Goal: Information Seeking & Learning: Learn about a topic

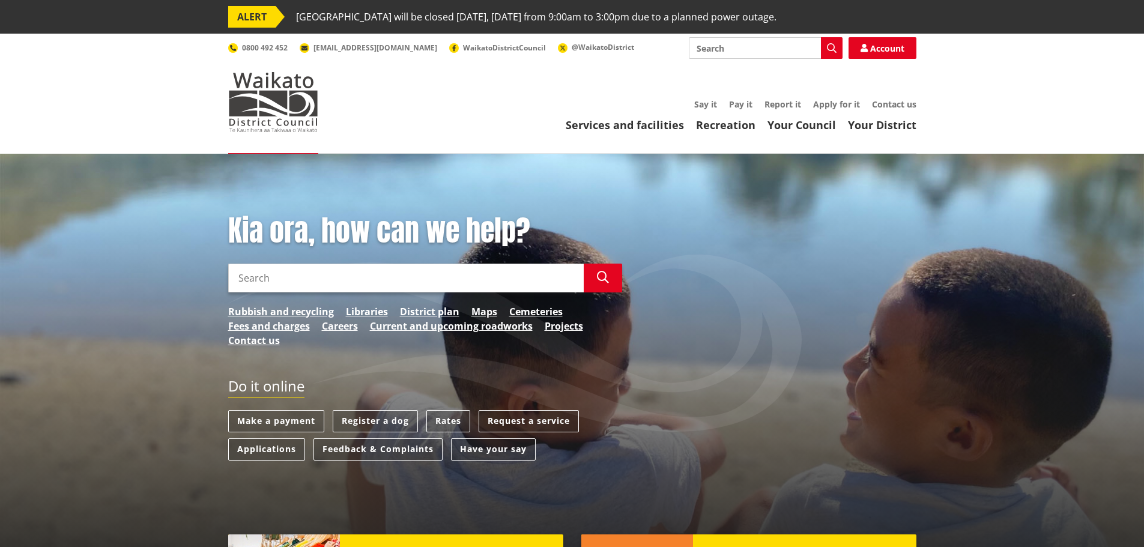
click at [622, 126] on link "Services and facilities" at bounding box center [625, 125] width 118 height 14
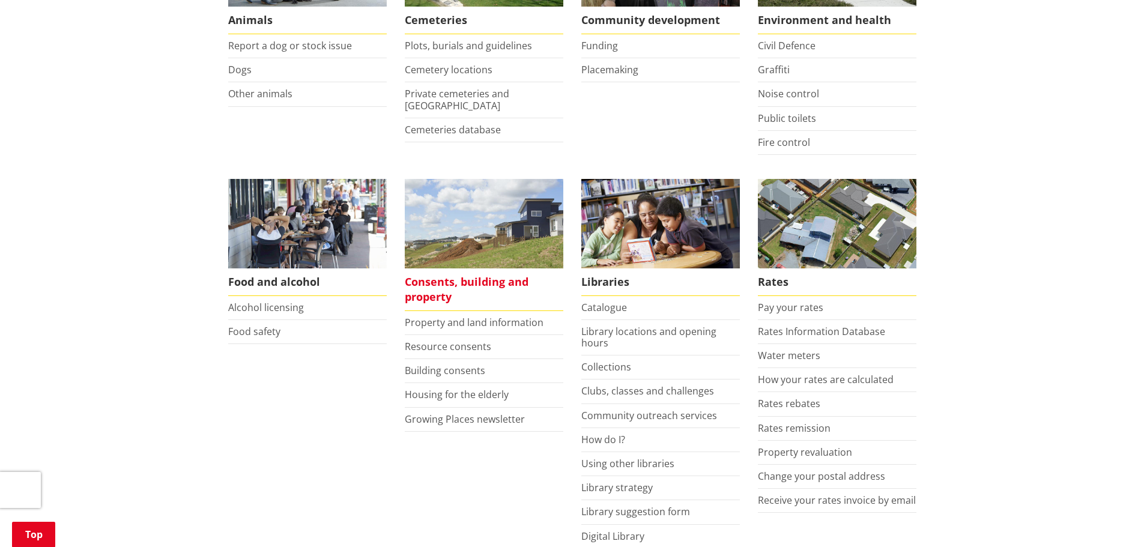
scroll to position [360, 0]
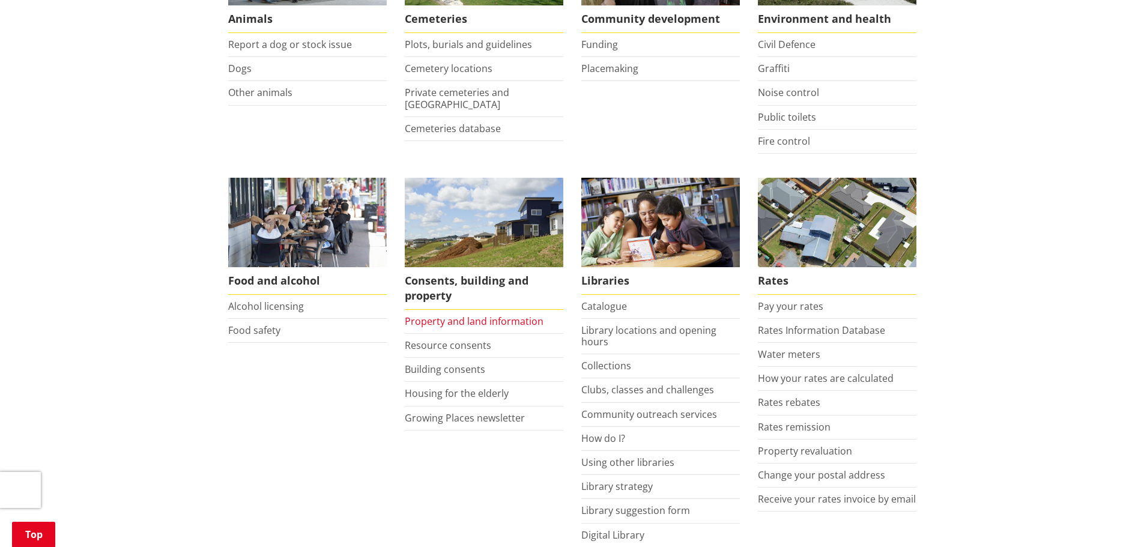
click at [452, 325] on link "Property and land information" at bounding box center [474, 321] width 139 height 13
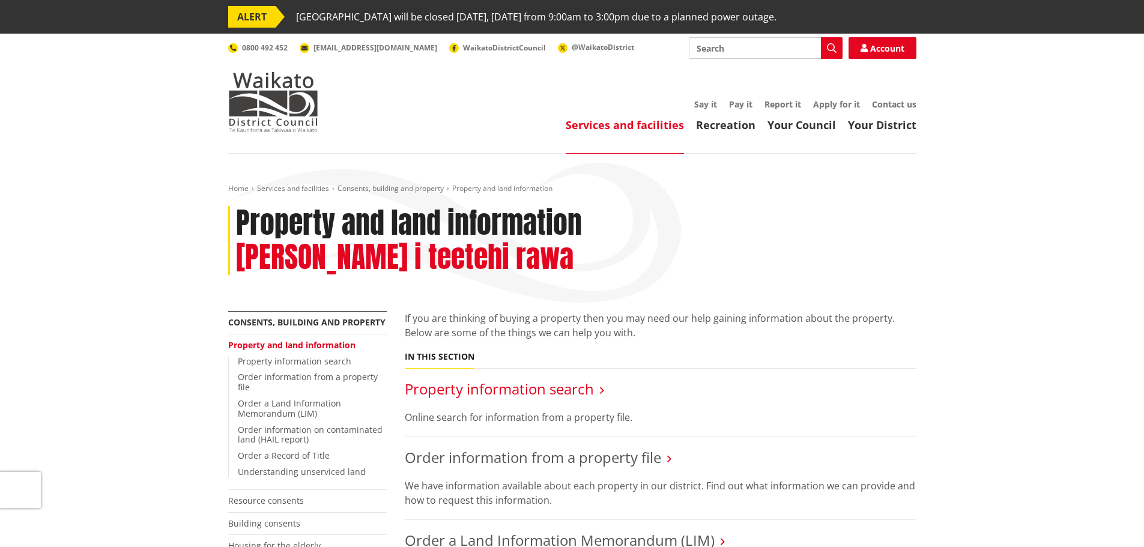
click at [569, 379] on link "Property information search" at bounding box center [499, 389] width 189 height 20
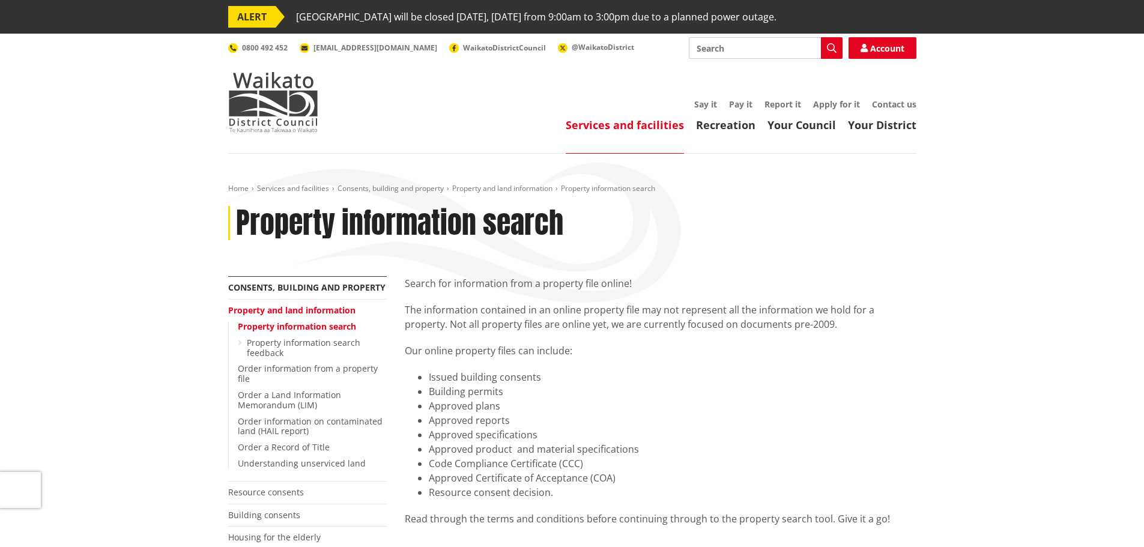
click at [626, 124] on link "Services and facilities" at bounding box center [625, 125] width 118 height 14
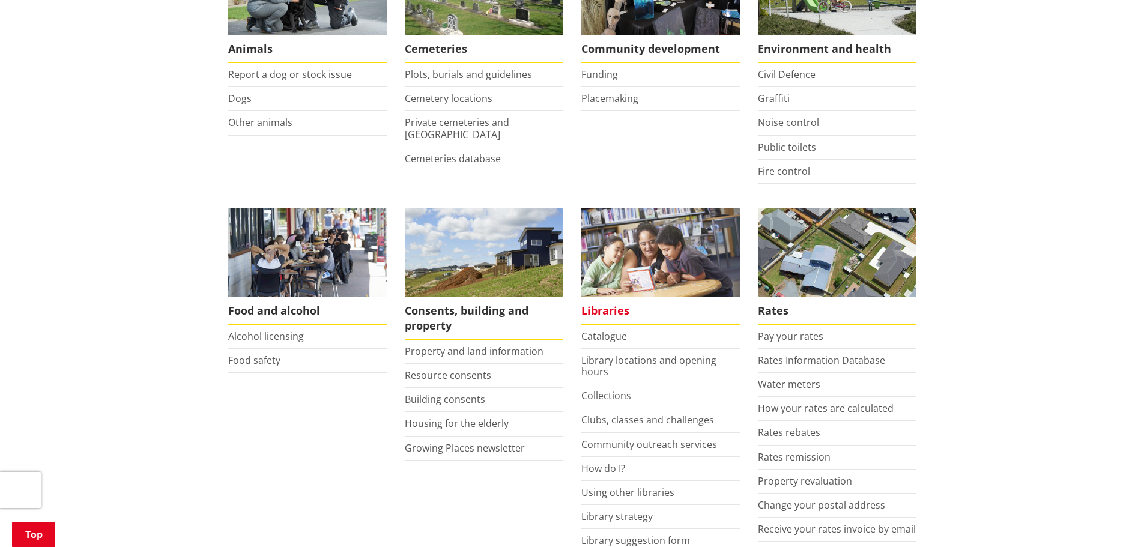
scroll to position [360, 0]
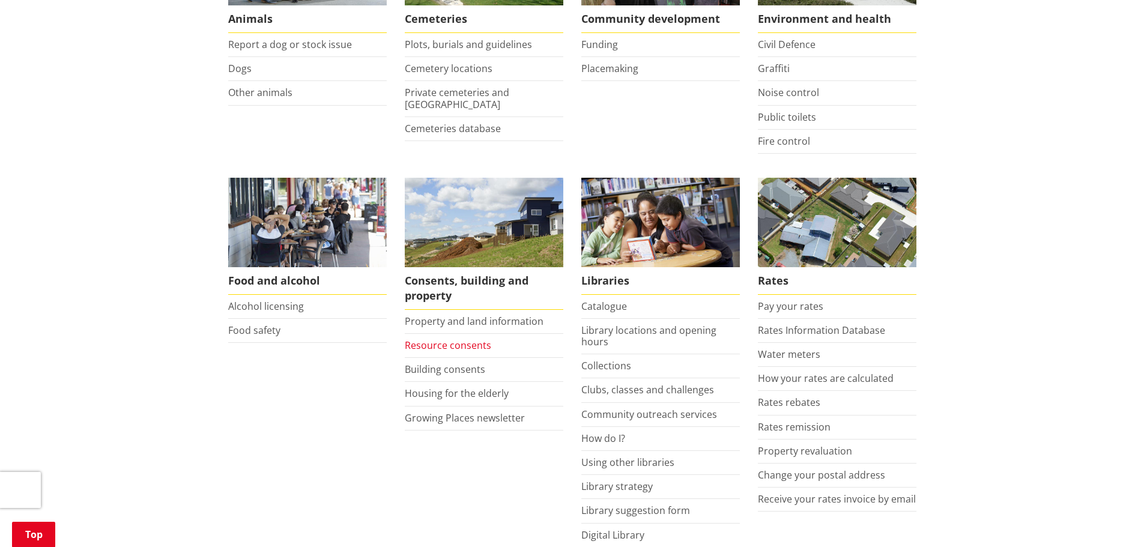
click at [420, 346] on link "Resource consents" at bounding box center [448, 345] width 86 height 13
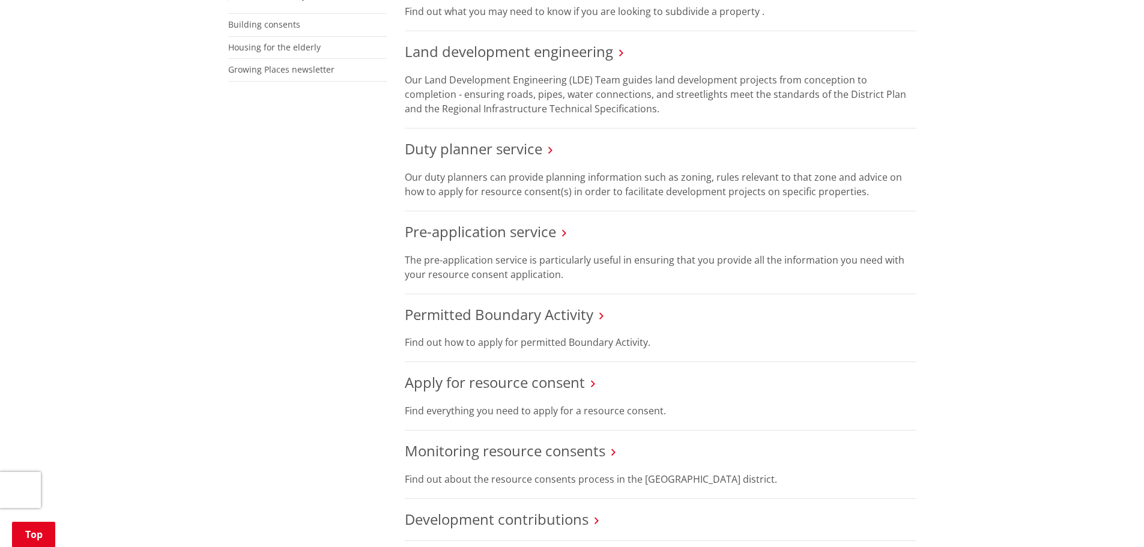
scroll to position [600, 0]
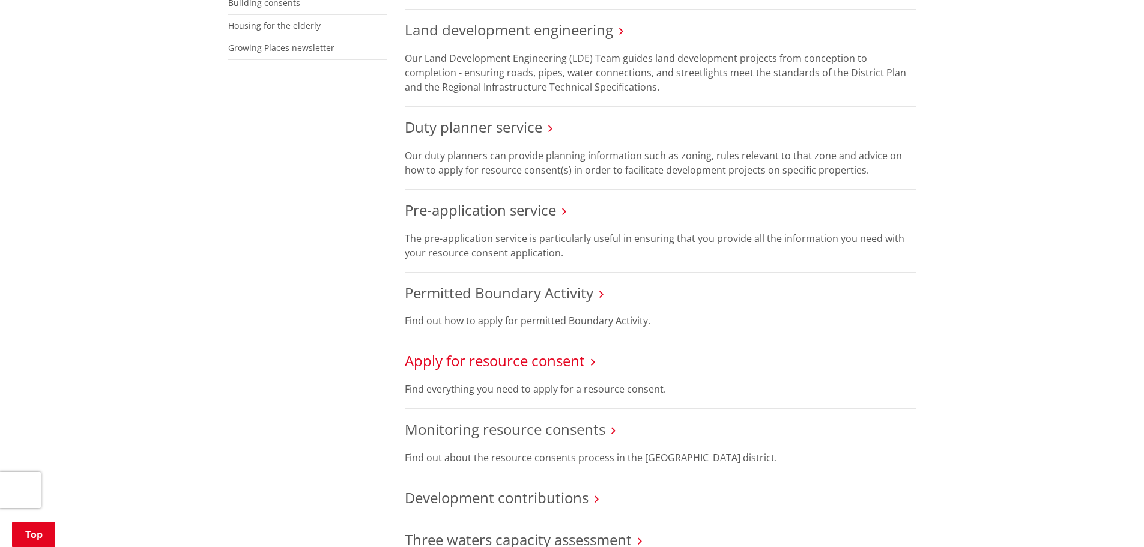
click at [526, 360] on link "Apply for resource consent" at bounding box center [495, 361] width 180 height 20
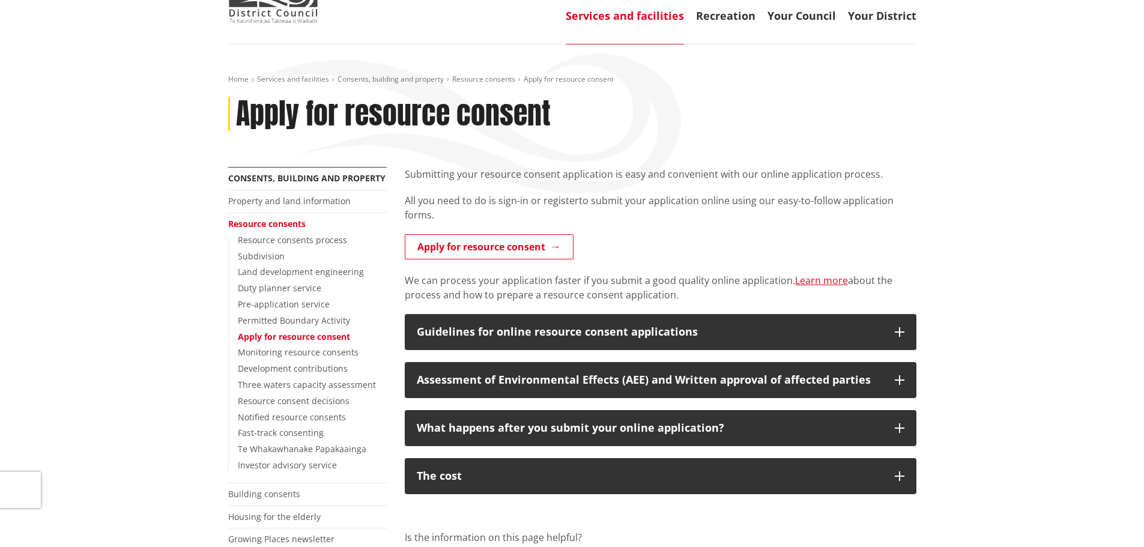
scroll to position [120, 0]
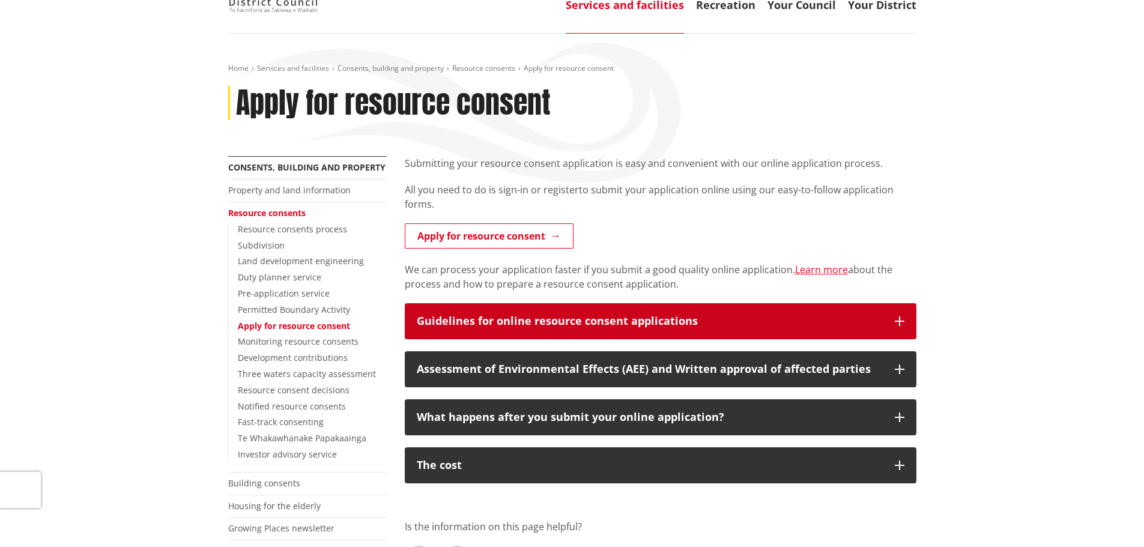
click at [821, 318] on div "Guidelines for online resource consent applications" at bounding box center [650, 321] width 466 height 12
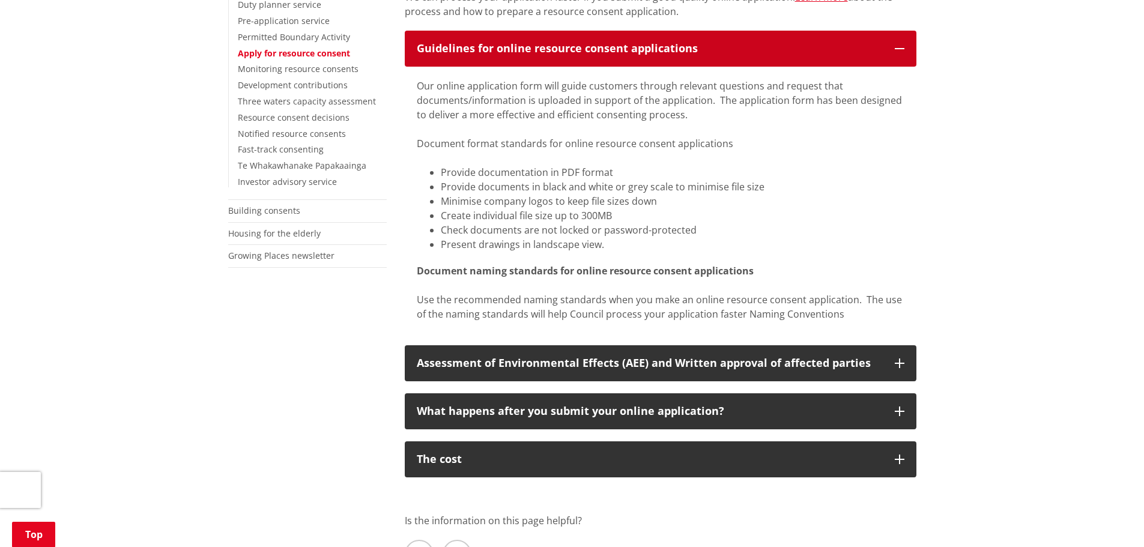
scroll to position [480, 0]
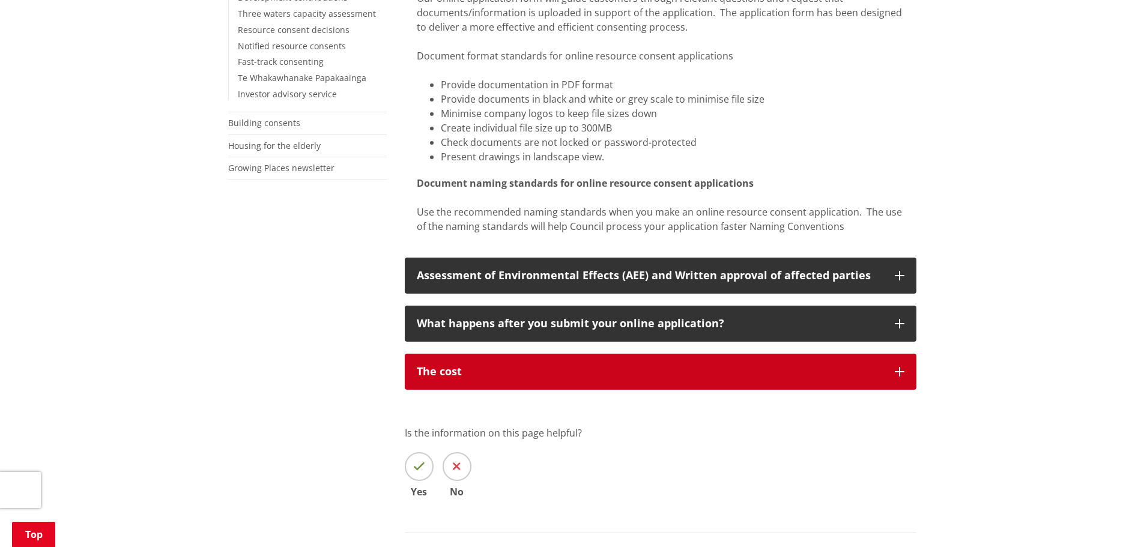
click at [856, 378] on button "The cost" at bounding box center [661, 372] width 512 height 36
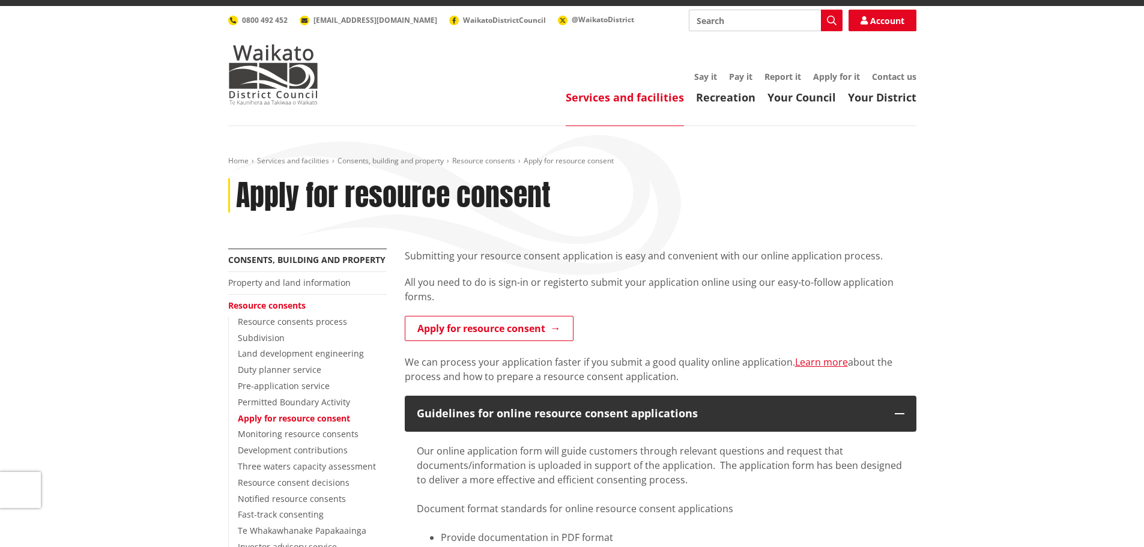
scroll to position [0, 0]
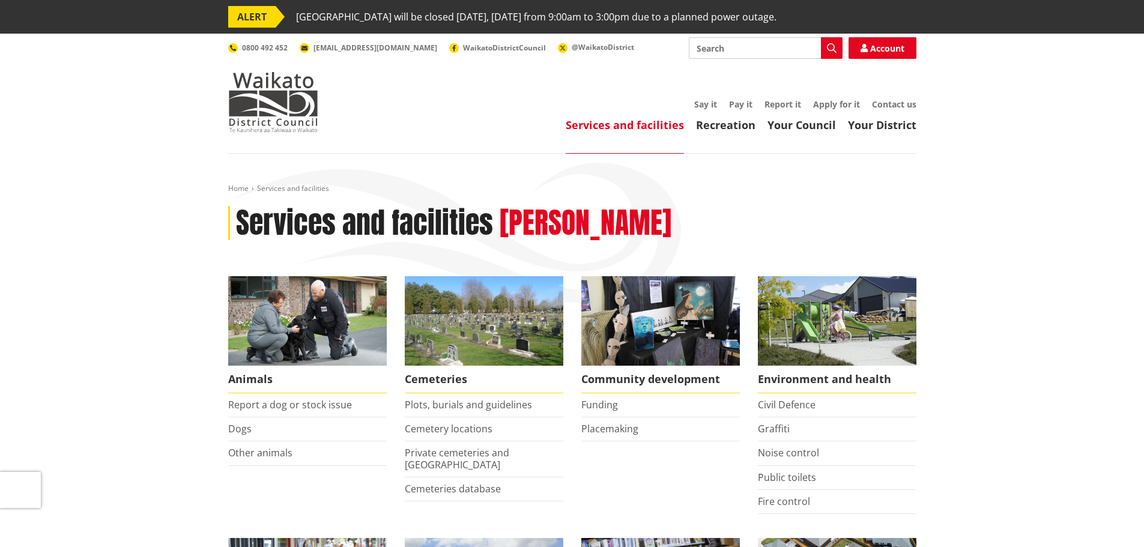
scroll to position [360, 0]
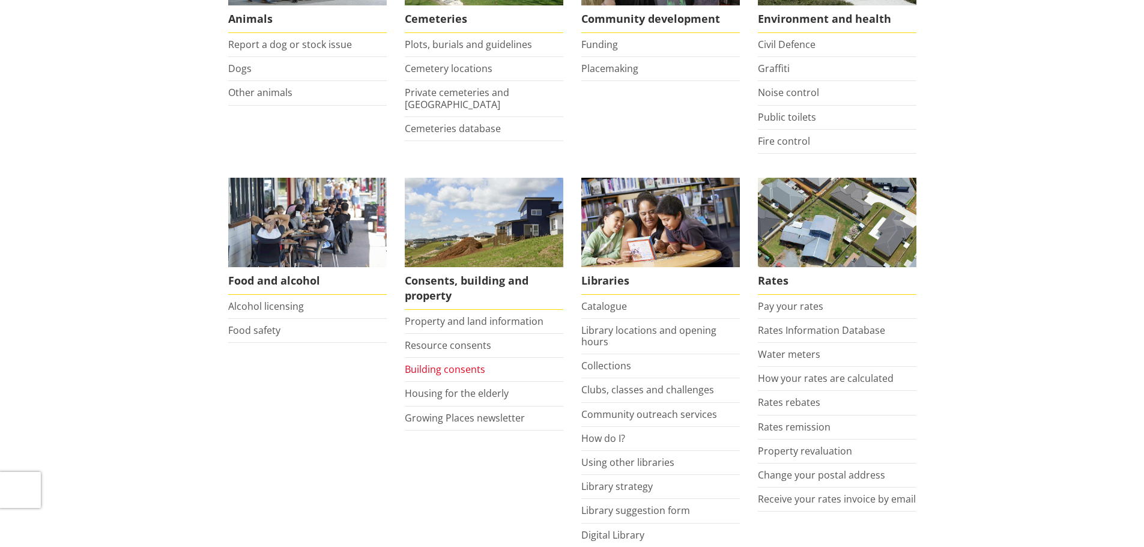
click at [431, 368] on link "Building consents" at bounding box center [445, 369] width 80 height 13
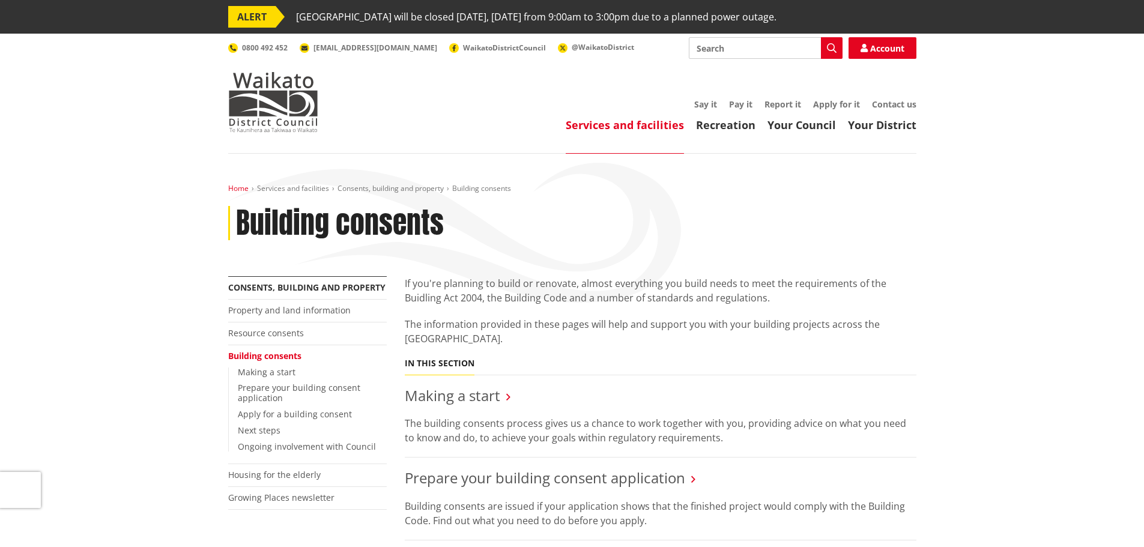
click at [238, 186] on link "Home" at bounding box center [238, 188] width 20 height 10
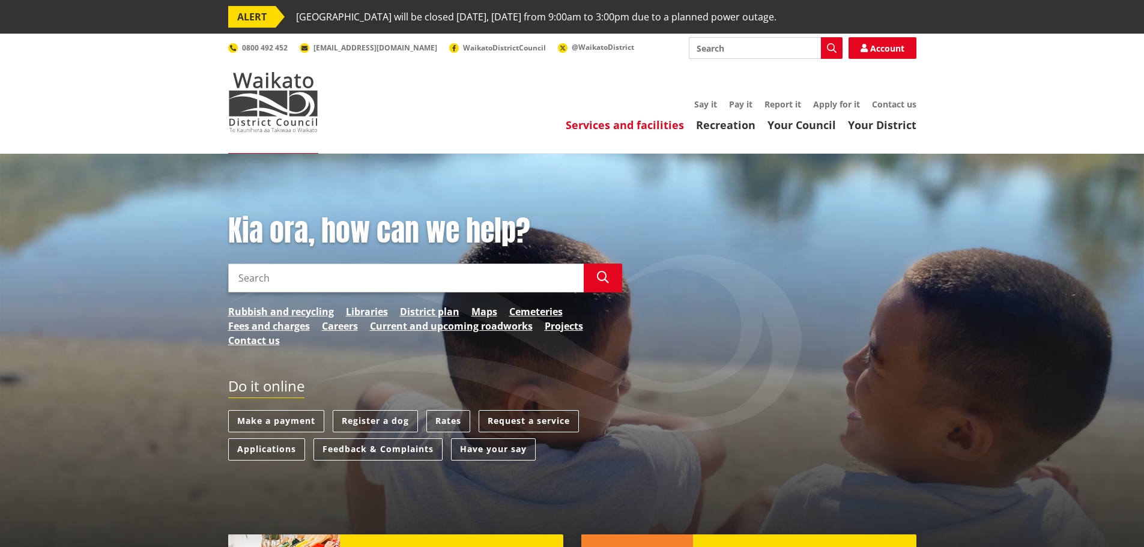
click at [647, 122] on link "Services and facilities" at bounding box center [625, 125] width 118 height 14
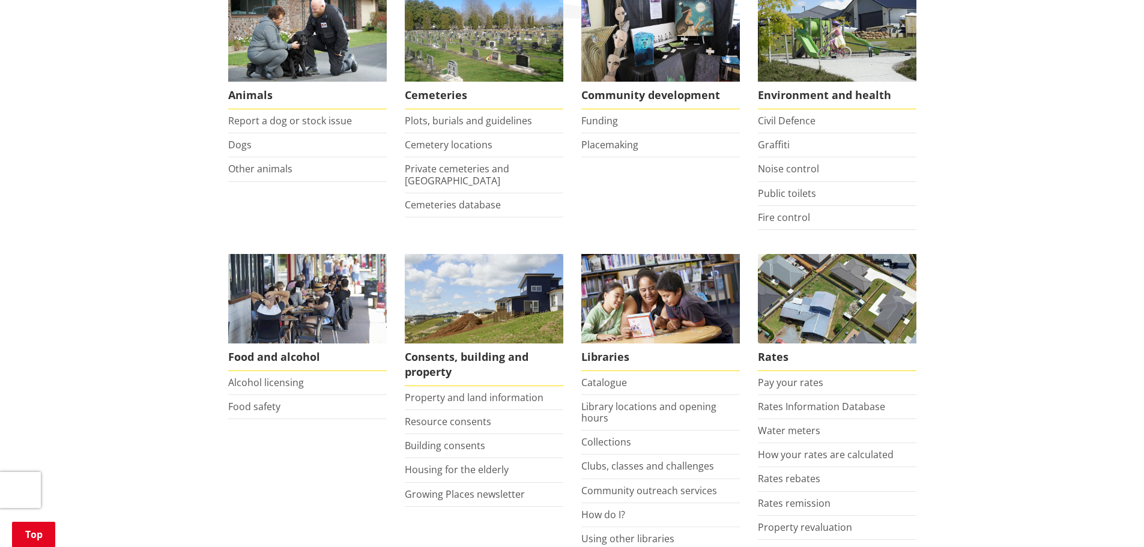
scroll to position [300, 0]
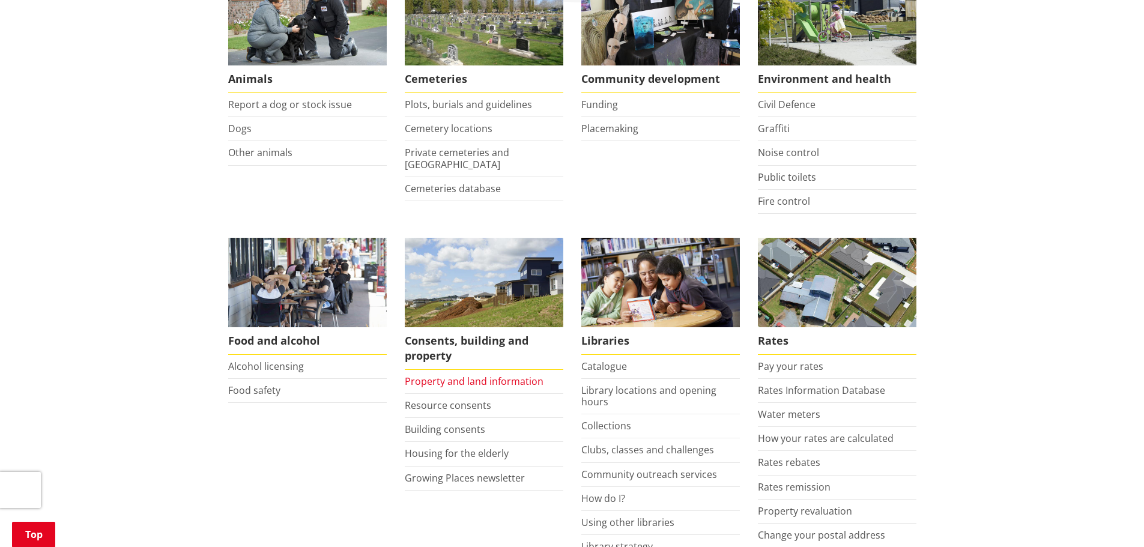
click at [493, 380] on link "Property and land information" at bounding box center [474, 381] width 139 height 13
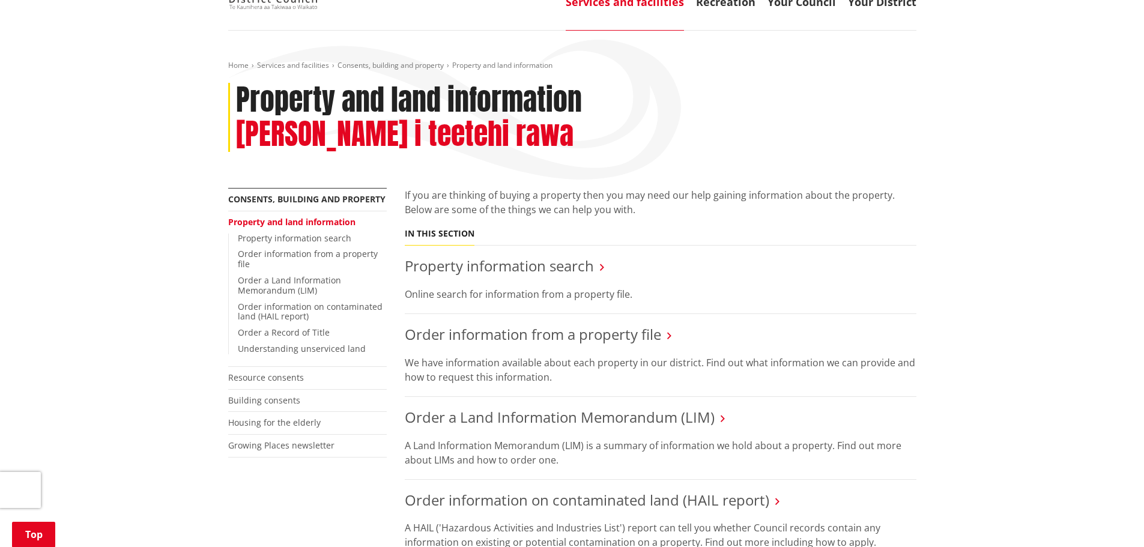
scroll to position [120, 0]
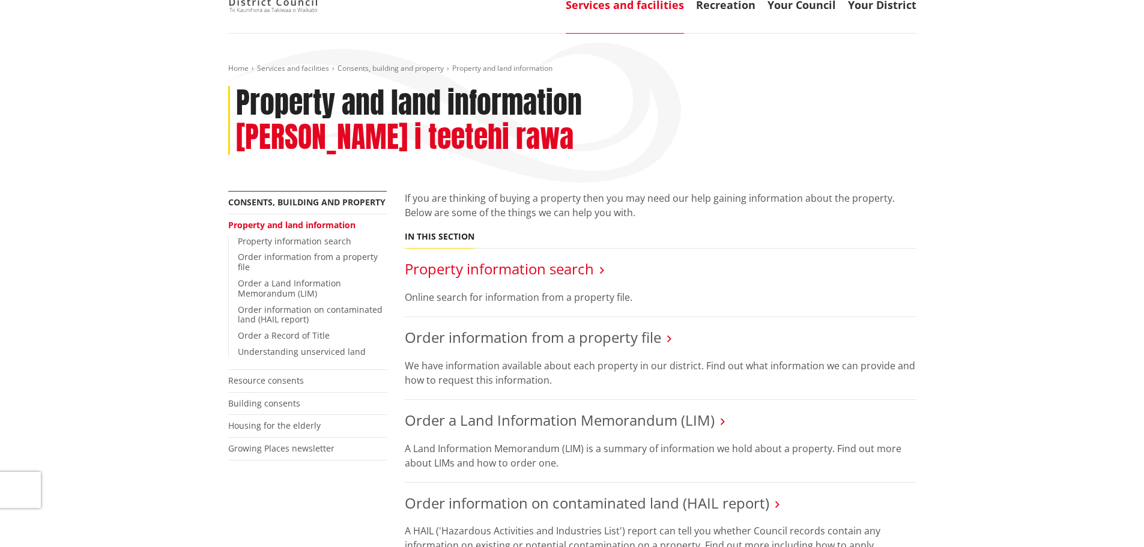
click at [547, 259] on link "Property information search" at bounding box center [499, 269] width 189 height 20
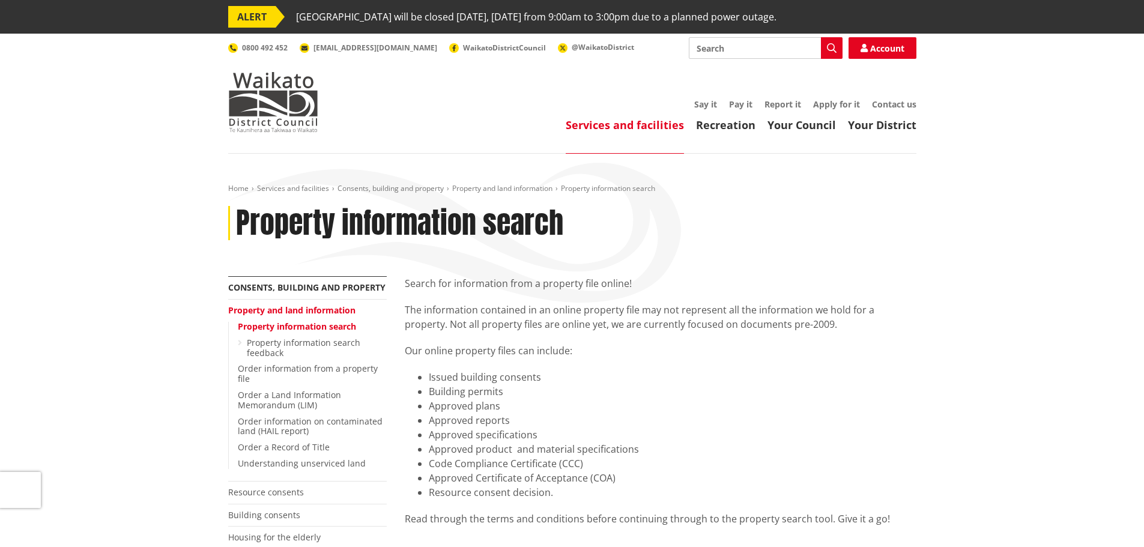
click at [731, 44] on input "Search" at bounding box center [766, 48] width 154 height 22
type input "gruz"
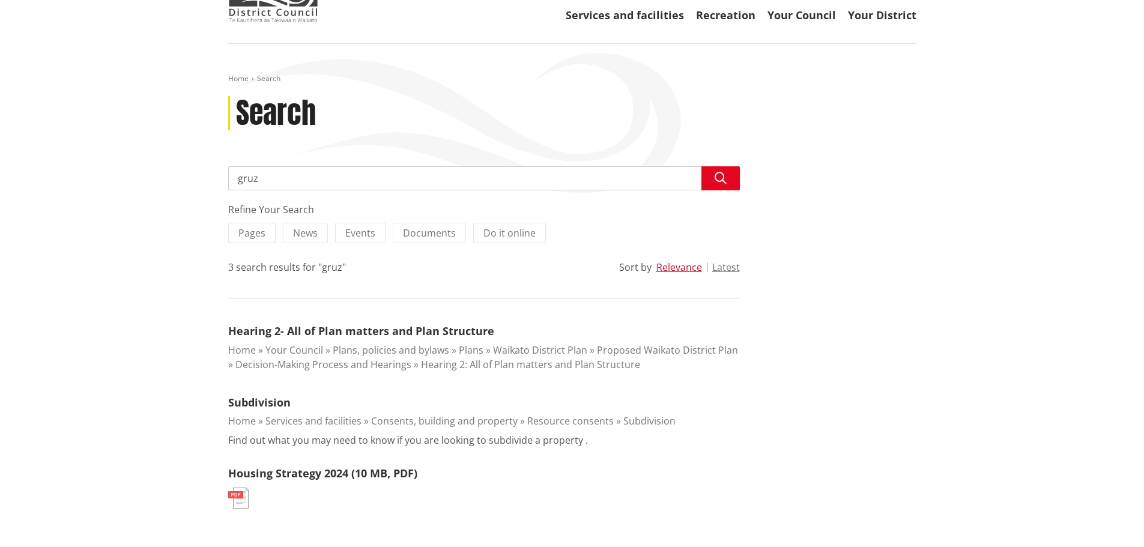
scroll to position [120, 0]
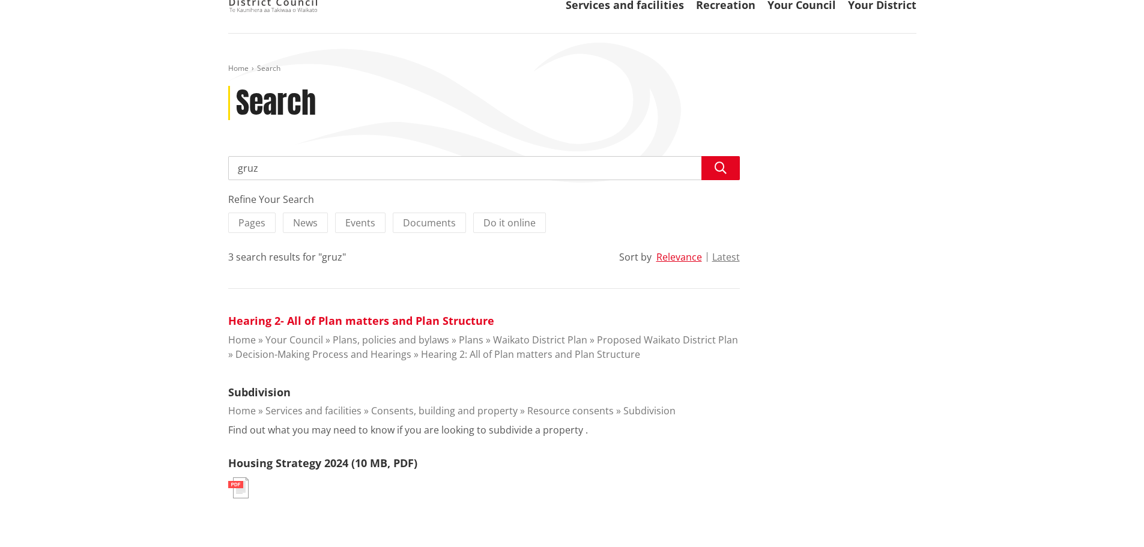
click at [340, 322] on link "Hearing 2- All of Plan matters and Plan Structure" at bounding box center [361, 320] width 266 height 14
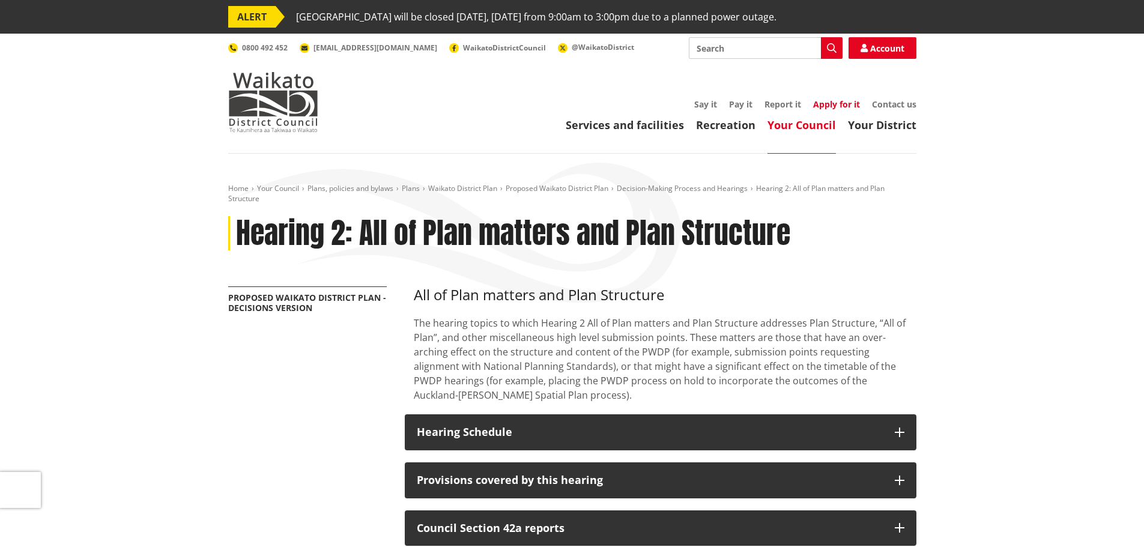
click at [845, 103] on link "Apply for it" at bounding box center [836, 103] width 47 height 11
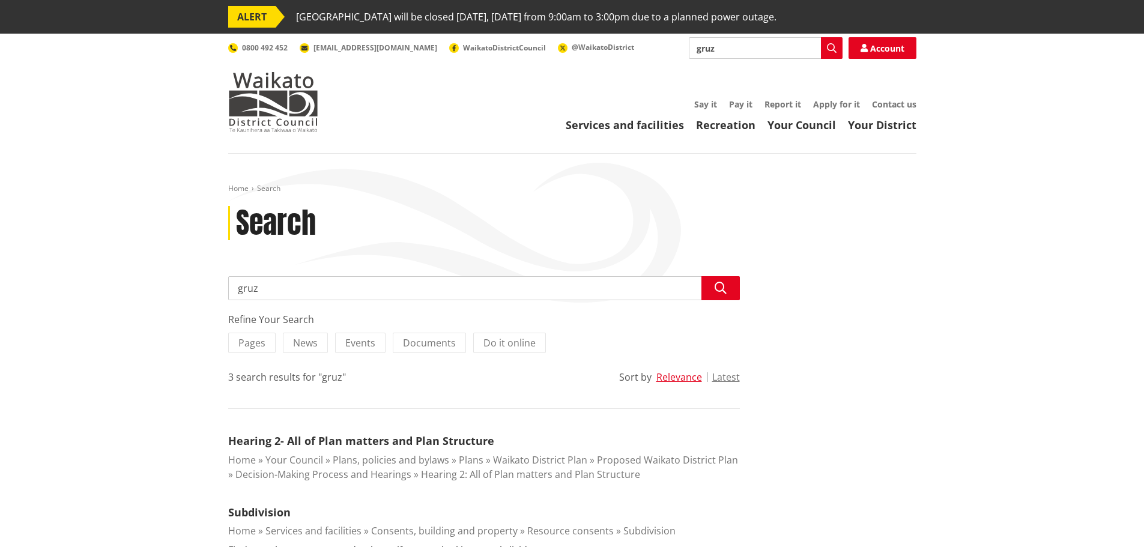
scroll to position [120, 0]
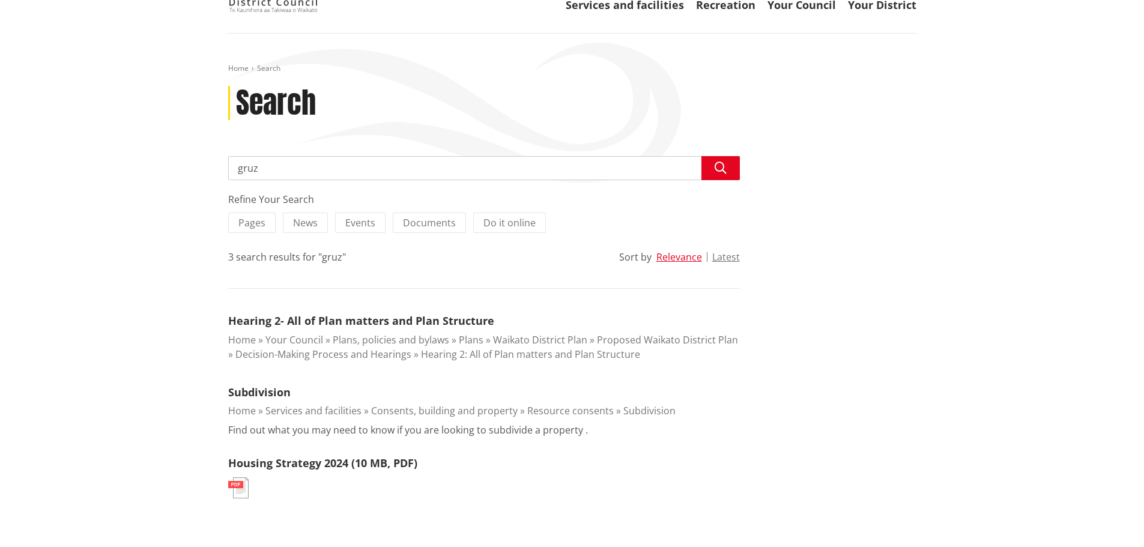
drag, startPoint x: 276, startPoint y: 167, endPoint x: 213, endPoint y: 168, distance: 63.6
click at [201, 166] on div "Home Search Search Search gruz Search Refine Your Search Pages News Events Docu…" at bounding box center [572, 299] width 1144 height 531
type input "allowed building info"
click at [725, 172] on icon "button" at bounding box center [720, 168] width 12 height 12
drag, startPoint x: 351, startPoint y: 169, endPoint x: 485, endPoint y: 176, distance: 133.5
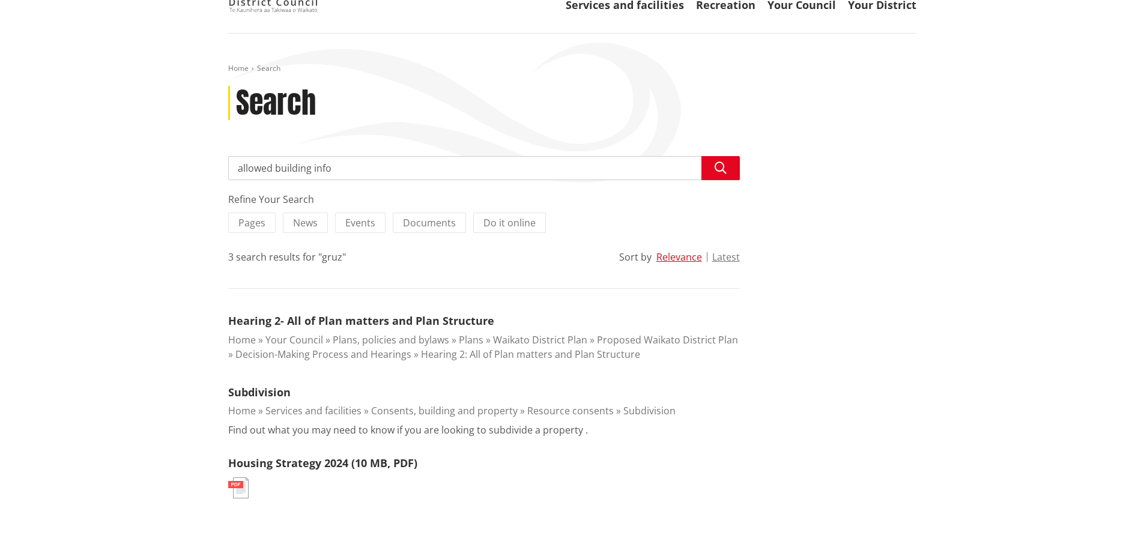
click at [485, 175] on input "allowed building info" at bounding box center [484, 168] width 512 height 24
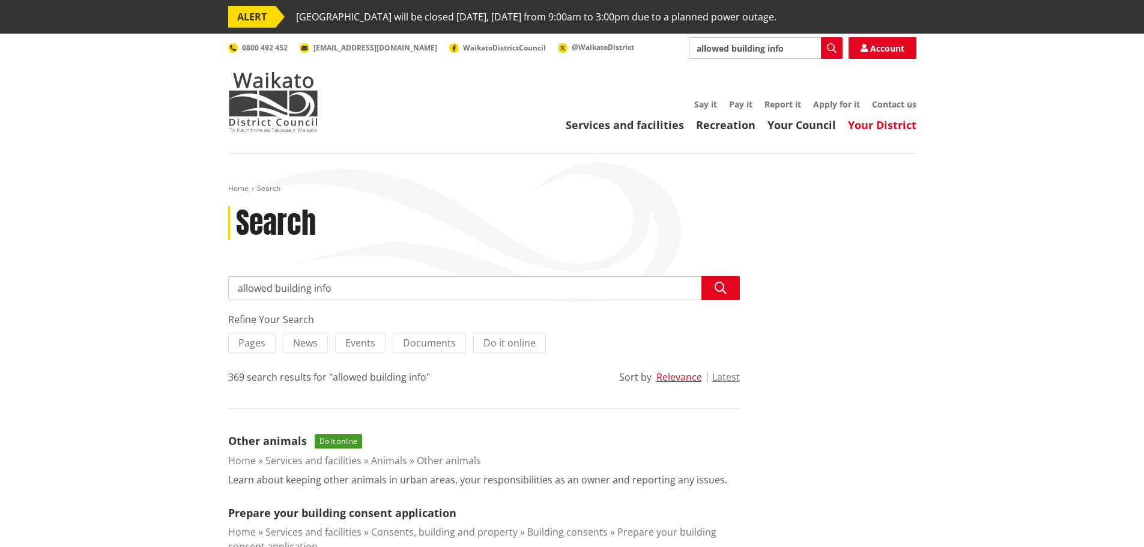
click at [890, 125] on link "Your District" at bounding box center [882, 125] width 68 height 14
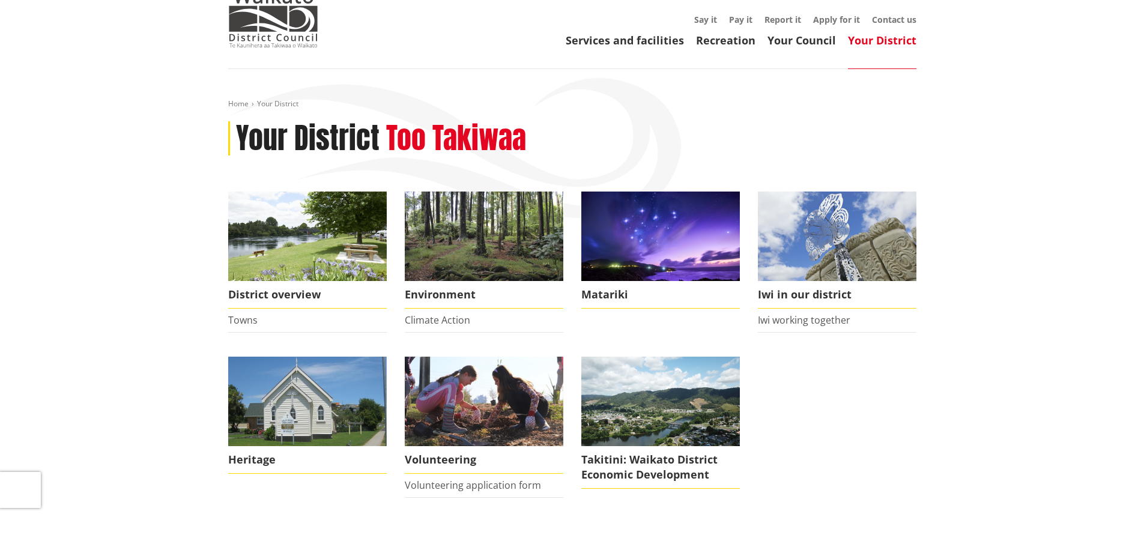
scroll to position [60, 0]
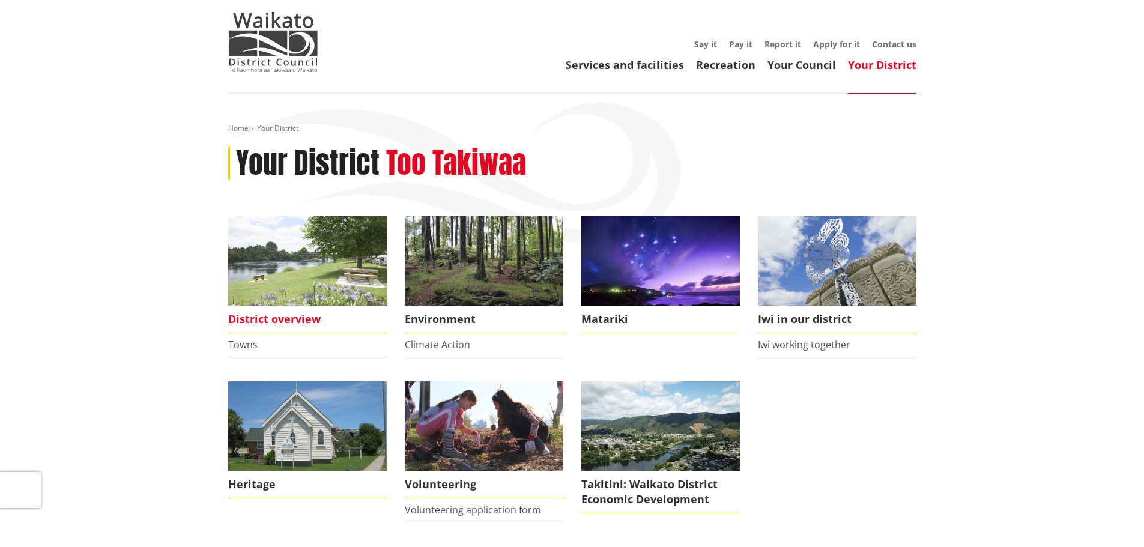
click at [308, 289] on img at bounding box center [307, 260] width 159 height 89
click at [286, 316] on span "District overview" at bounding box center [307, 320] width 159 height 28
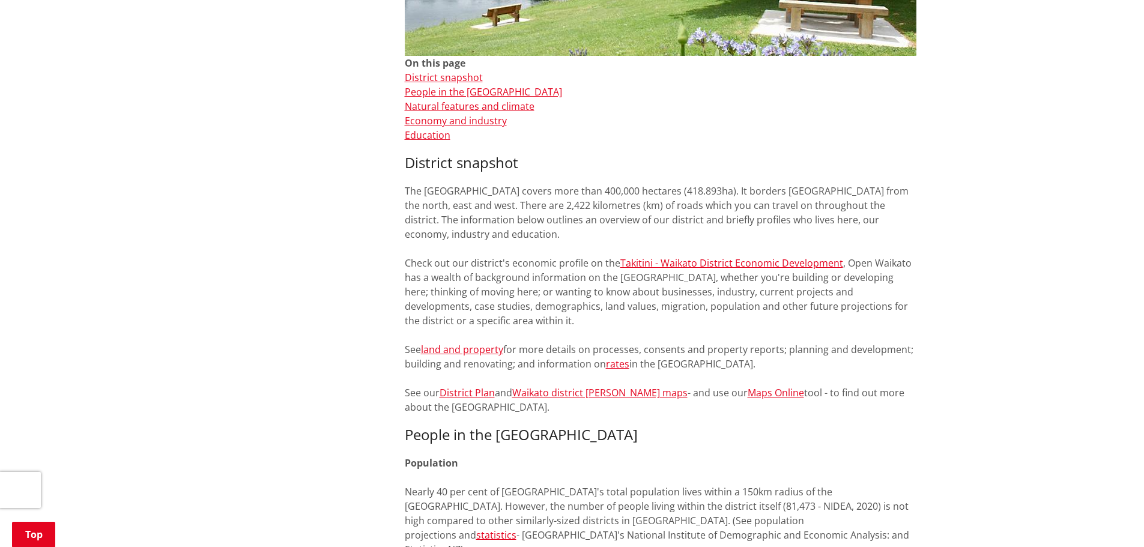
scroll to position [420, 0]
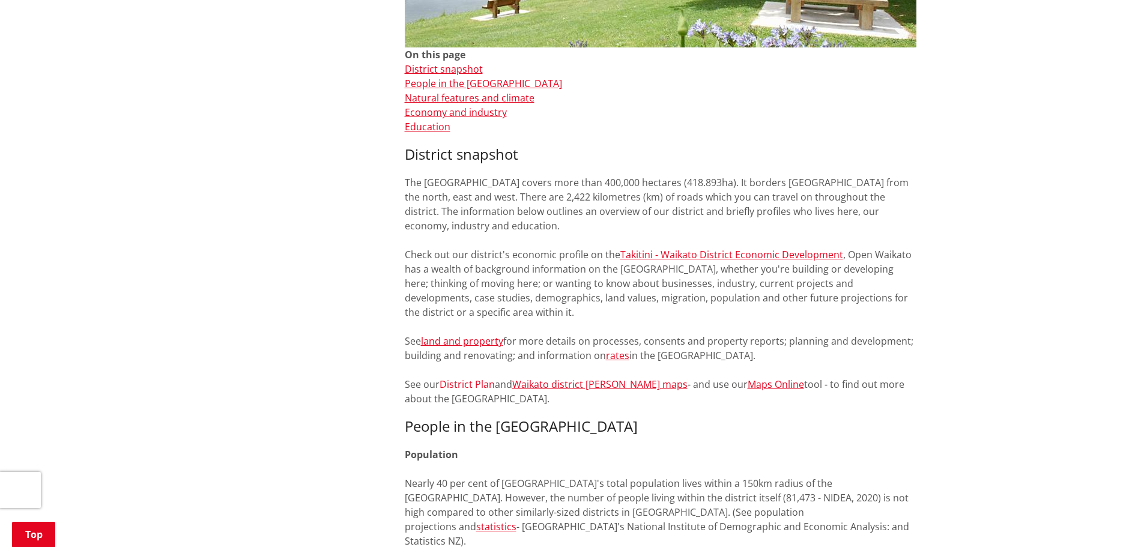
click at [467, 382] on link "District Plan" at bounding box center [467, 384] width 55 height 13
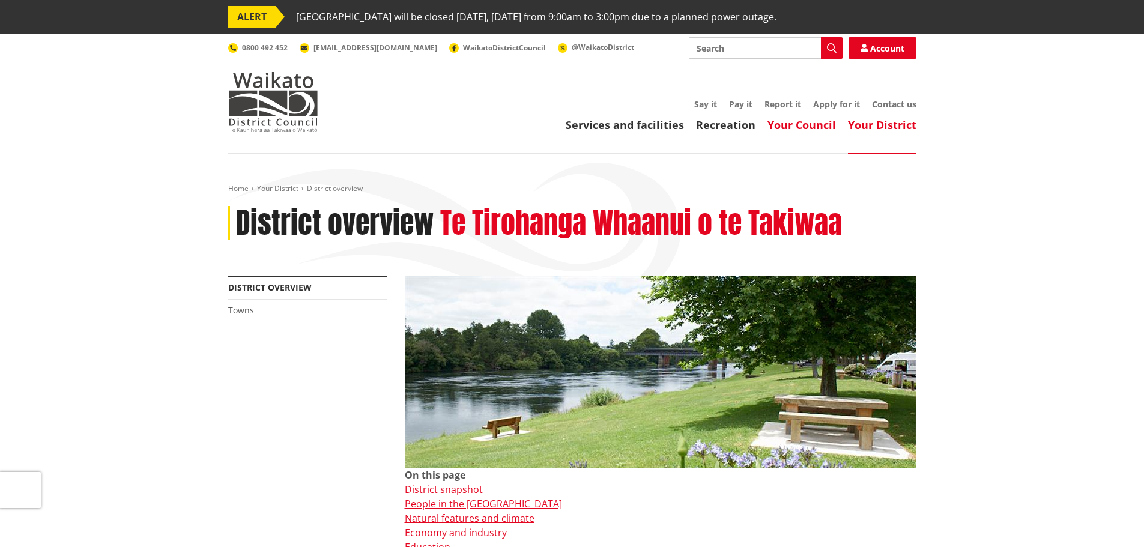
click at [813, 123] on link "Your Council" at bounding box center [801, 125] width 68 height 14
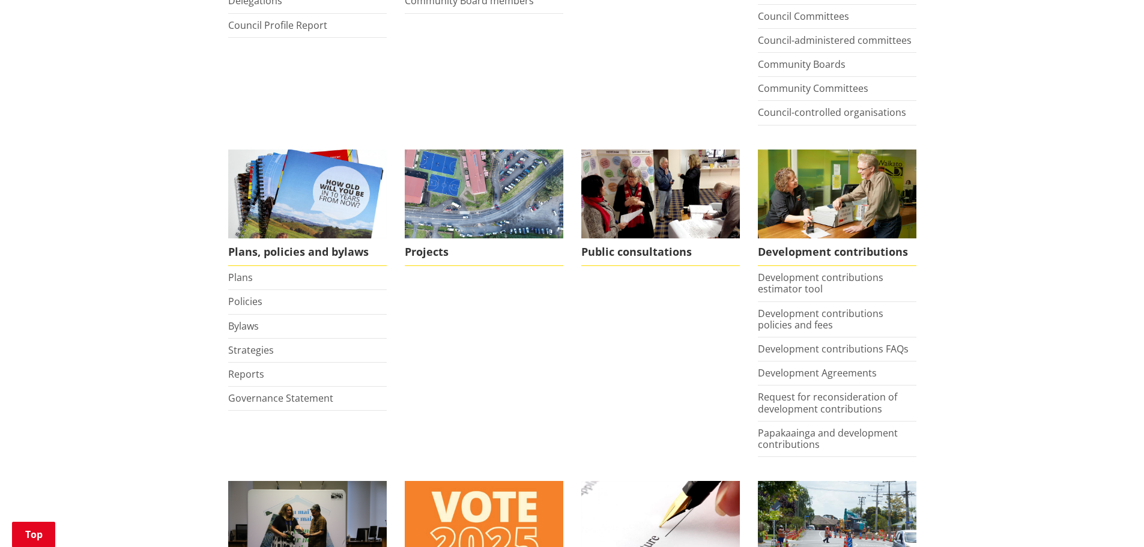
scroll to position [480, 0]
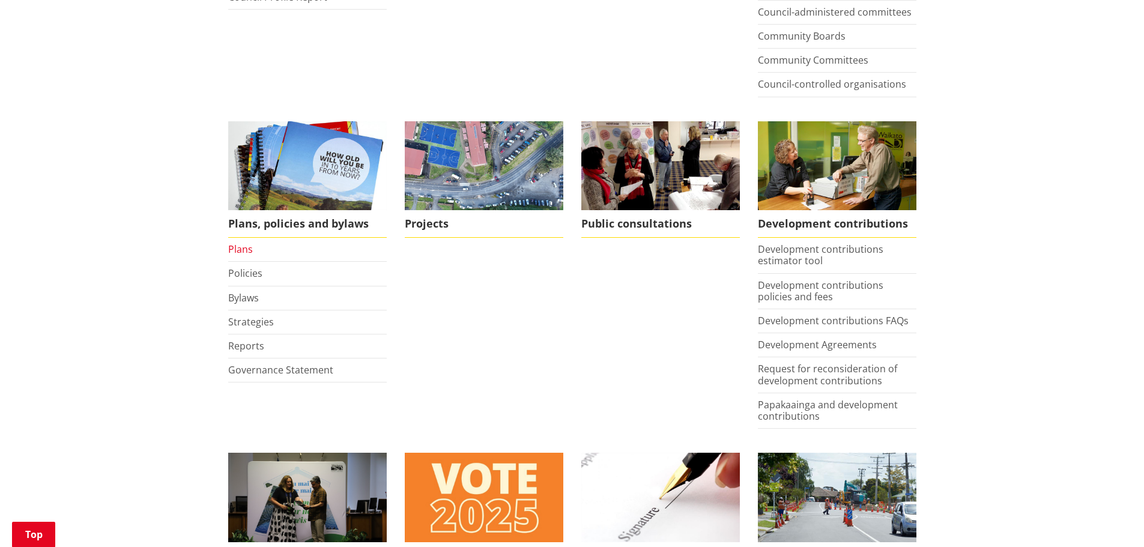
click at [238, 246] on link "Plans" at bounding box center [240, 249] width 25 height 13
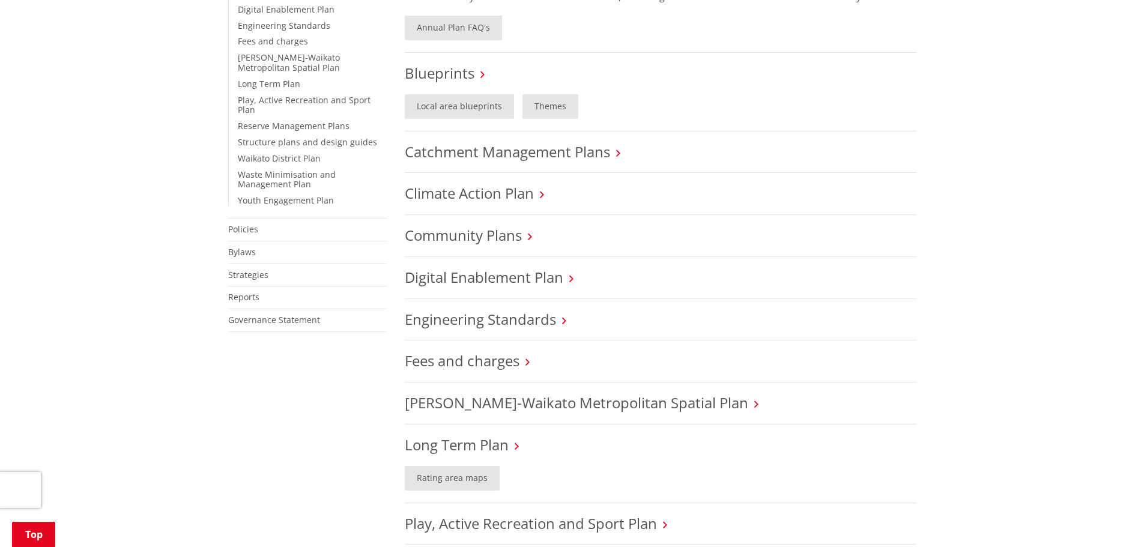
scroll to position [420, 0]
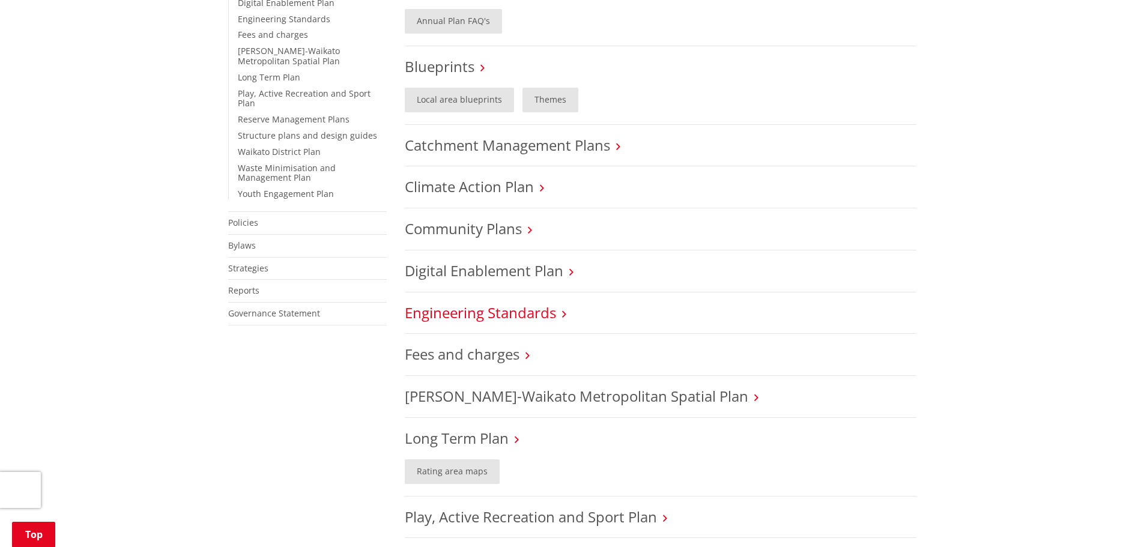
click at [496, 315] on link "Engineering Standards" at bounding box center [480, 313] width 151 height 20
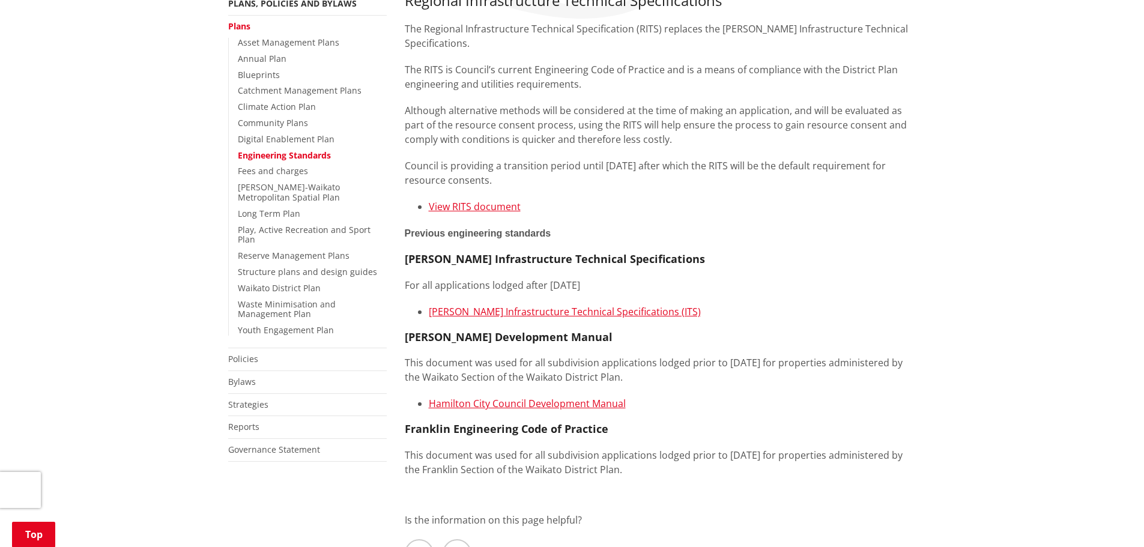
scroll to position [120, 0]
